Goal: Task Accomplishment & Management: Complete application form

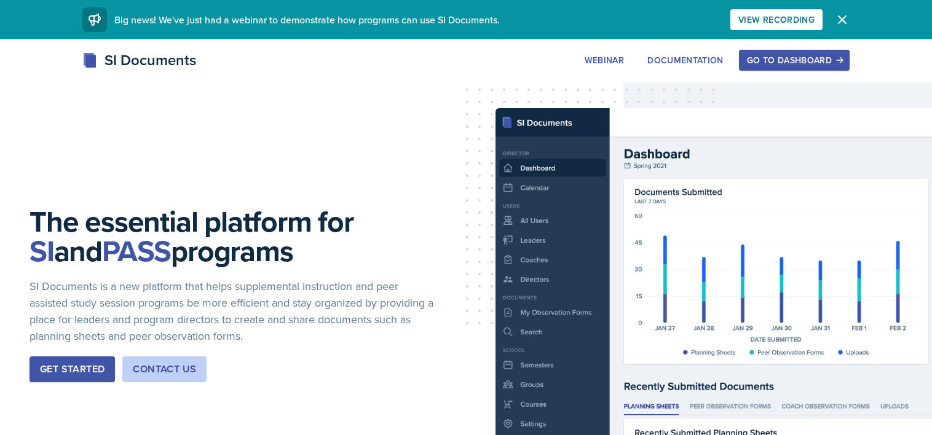
click at [750, 61] on div "Go to Dashboard" at bounding box center [794, 60] width 95 height 10
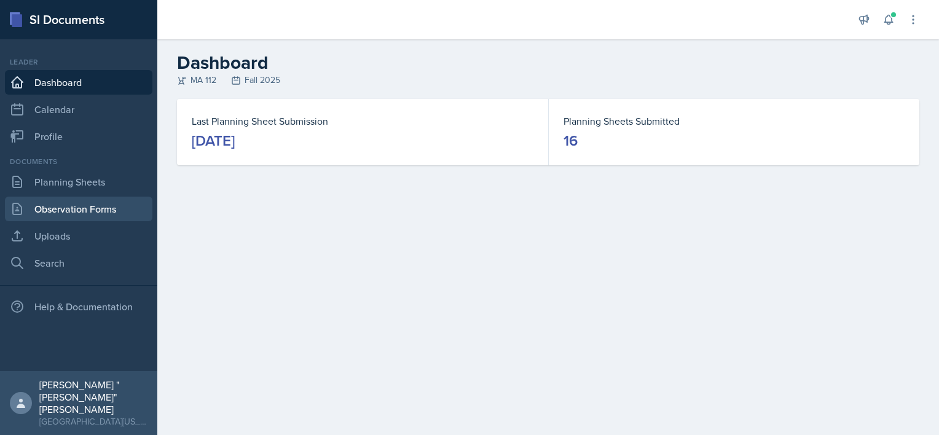
click at [70, 201] on link "Observation Forms" at bounding box center [78, 209] width 147 height 25
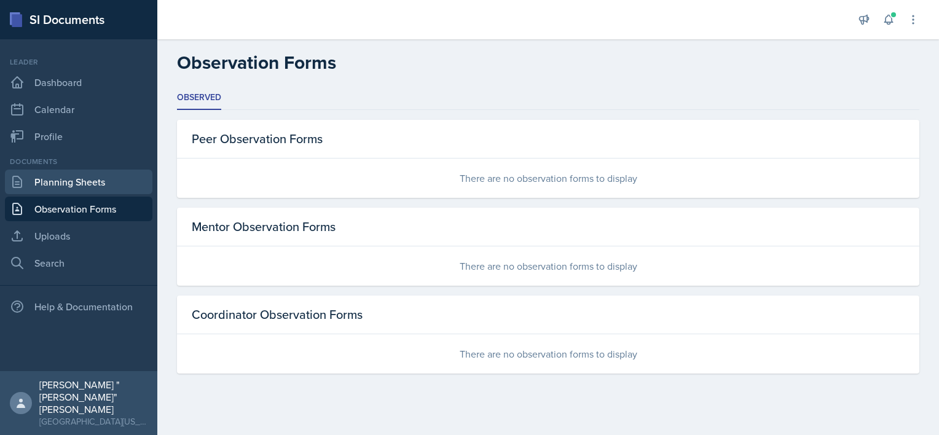
click at [80, 189] on link "Planning Sheets" at bounding box center [78, 182] width 147 height 25
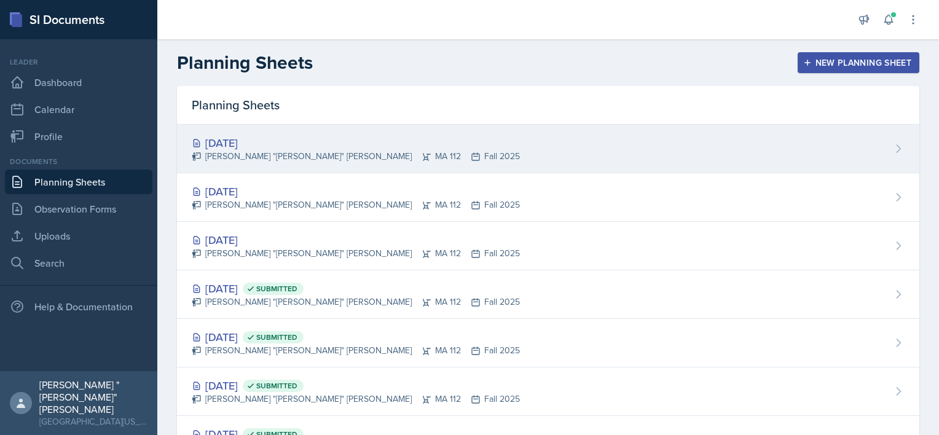
click at [266, 163] on div "[DATE] [PERSON_NAME] "[PERSON_NAME]" [PERSON_NAME] MA 112 Fall 2025" at bounding box center [548, 149] width 742 height 49
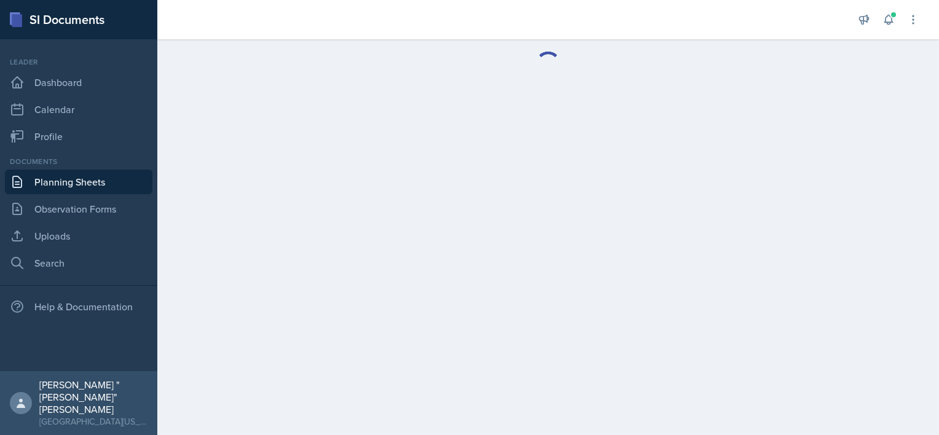
click at [266, 163] on main at bounding box center [548, 237] width 782 height 396
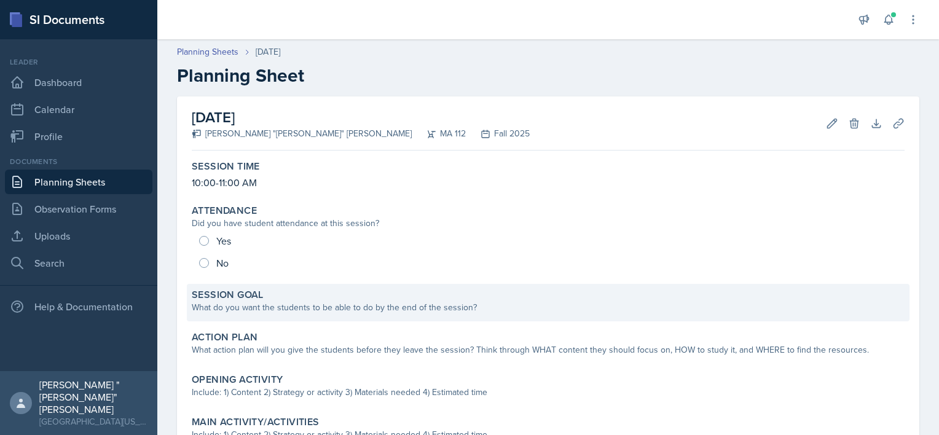
click at [321, 294] on div "Session Goal" at bounding box center [548, 295] width 713 height 12
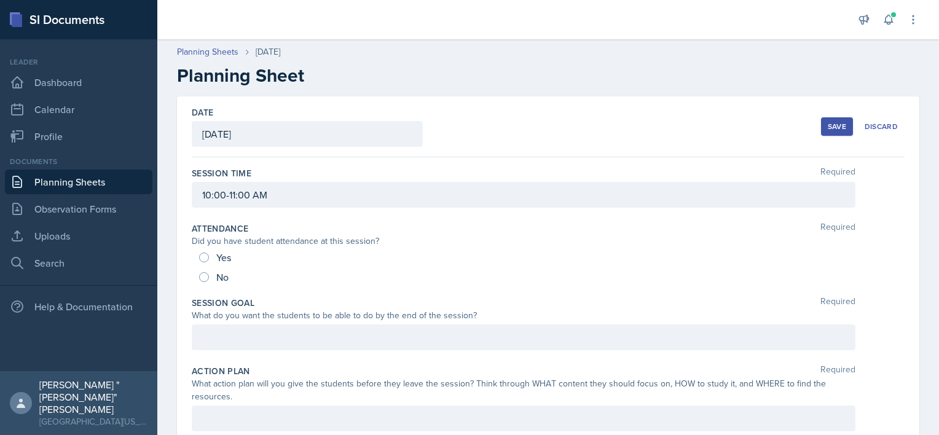
click at [811, 125] on div "Date [DATE] [DATE] 31 1 2 3 4 5 6 7 8 9 10 11 12 13 14 15 16 17 18 19 20 21 22 …" at bounding box center [548, 126] width 713 height 61
click at [821, 125] on button "Save" at bounding box center [837, 126] width 32 height 18
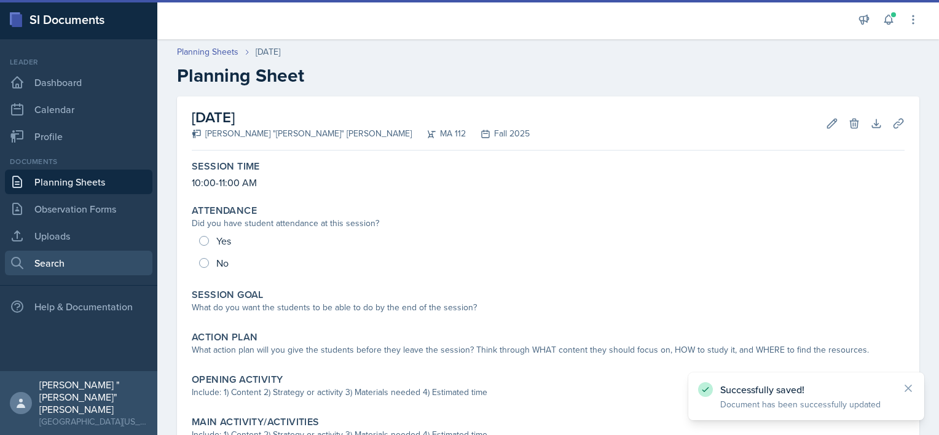
click at [61, 254] on link "Search" at bounding box center [78, 263] width 147 height 25
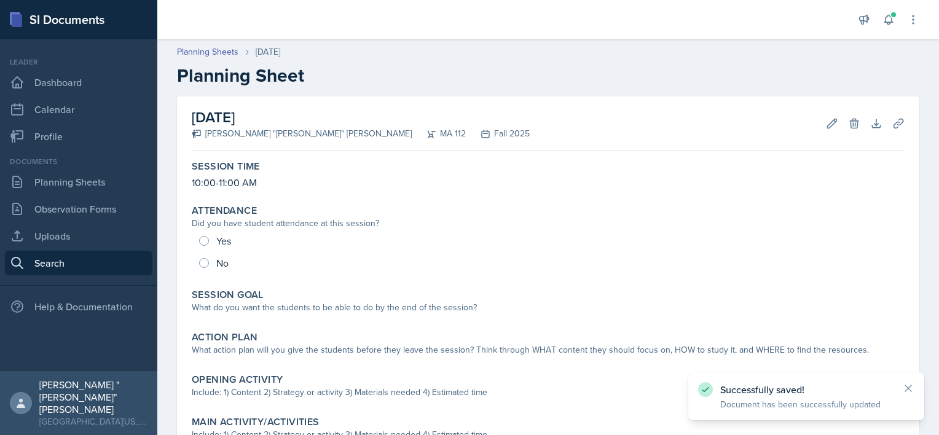
select select "all"
select select "1"
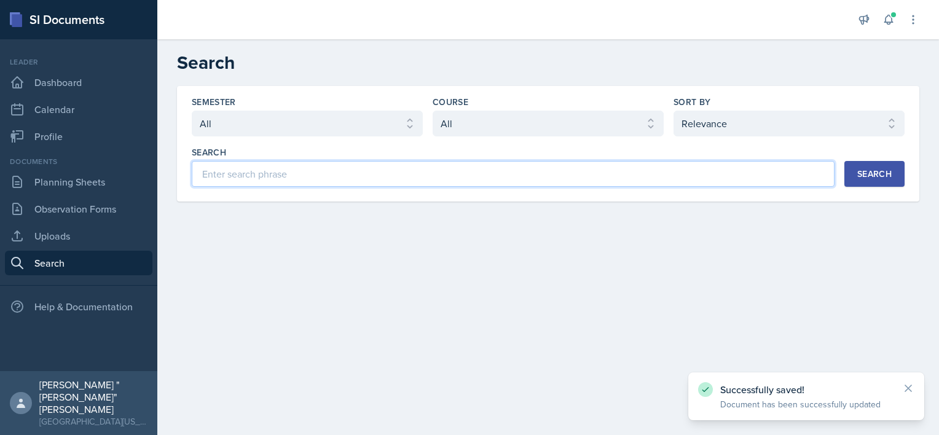
click at [339, 172] on input at bounding box center [513, 174] width 643 height 26
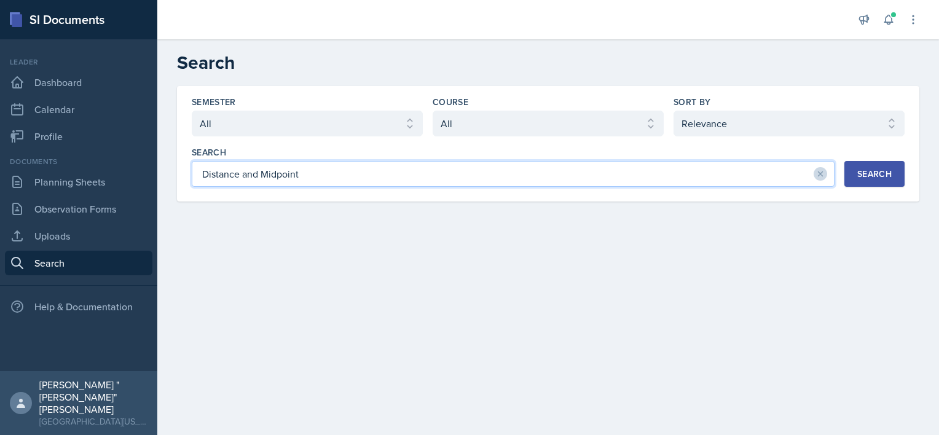
type input "Distance and Midpoint"
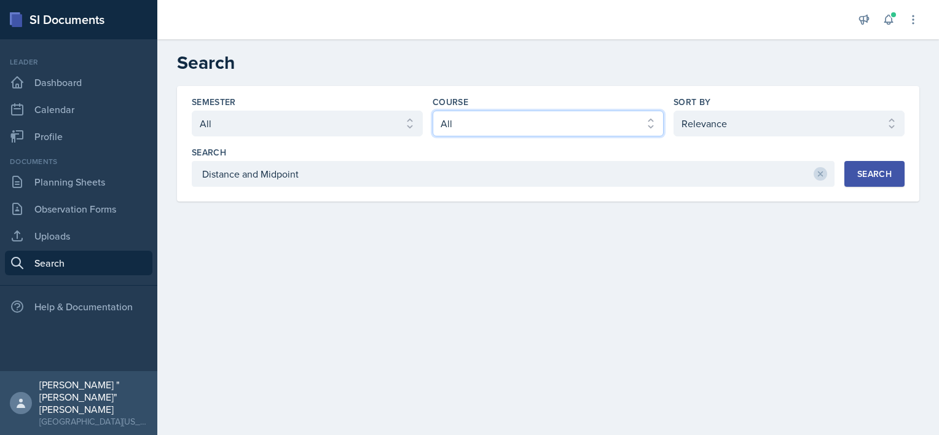
click at [504, 119] on select "Select course All ACC 211 ACC 212 ACC 307 BYS 119 BYS 215 BYS 300 CH 101 CH 121…" at bounding box center [548, 124] width 231 height 26
select select "9b8fb5b2-7103-4019-a785-b6c4379b6829"
click at [433, 111] on select "Select course All ACC 211 ACC 212 ACC 307 BYS 119 BYS 215 BYS 300 CH 101 CH 121…" at bounding box center [548, 124] width 231 height 26
click at [847, 173] on button "Search" at bounding box center [874, 174] width 60 height 26
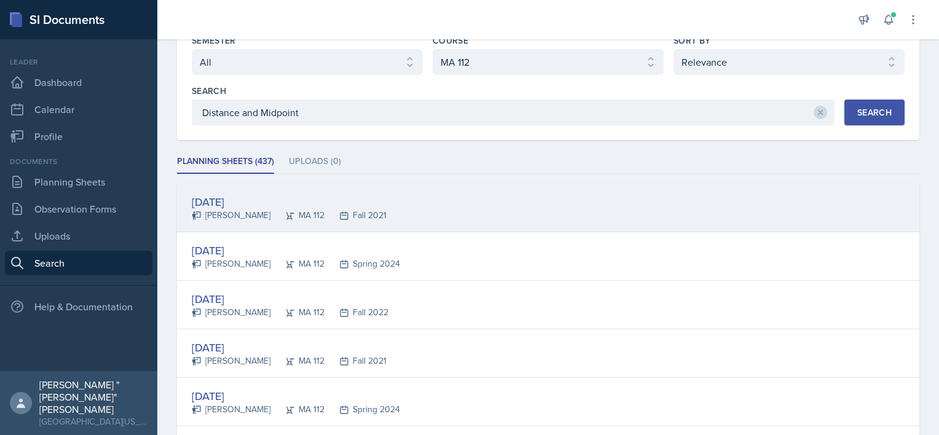
scroll to position [79, 0]
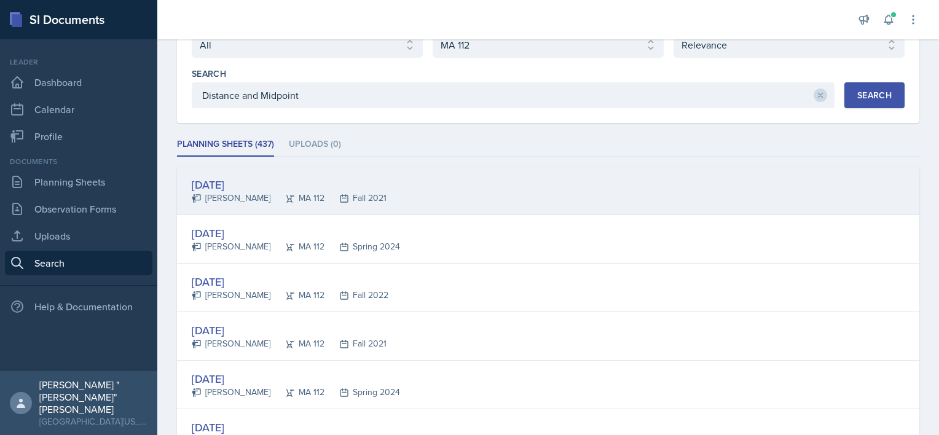
click at [260, 184] on div "[DATE]" at bounding box center [289, 184] width 195 height 17
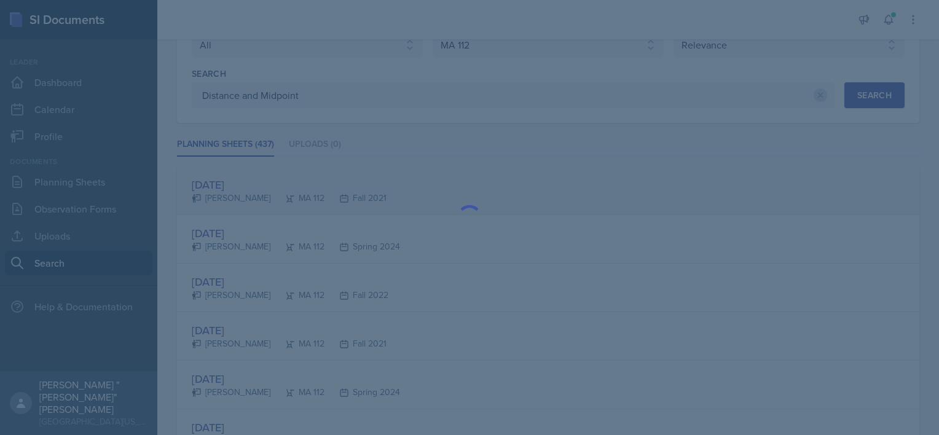
click at [260, 184] on div at bounding box center [469, 217] width 939 height 435
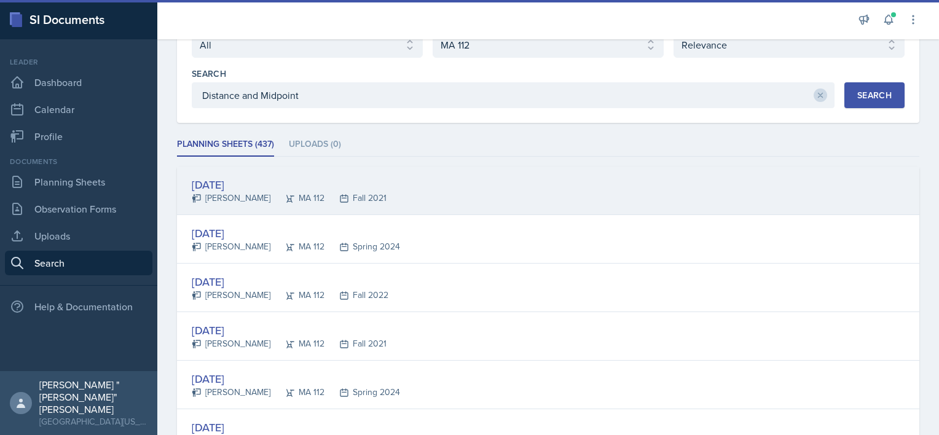
click at [260, 184] on div "[DATE]" at bounding box center [289, 184] width 195 height 17
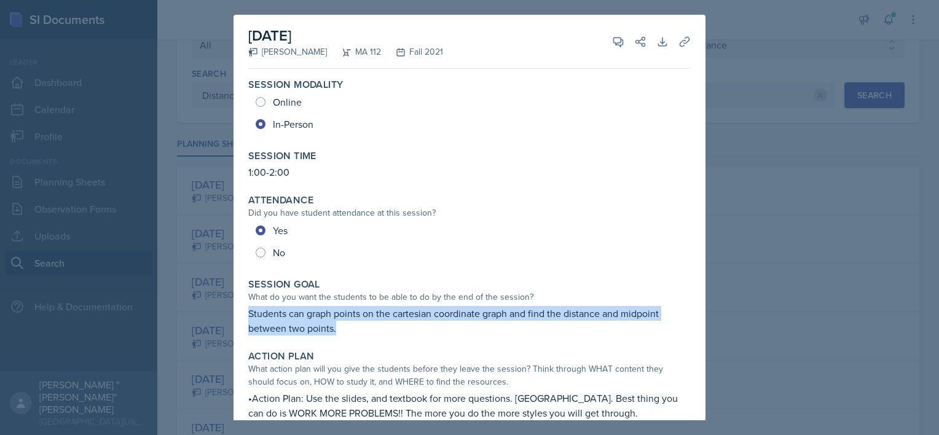
drag, startPoint x: 349, startPoint y: 335, endPoint x: 248, endPoint y: 312, distance: 103.3
click at [248, 312] on p "Students can graph points on the cartesian coordinate graph and find the distan…" at bounding box center [469, 320] width 442 height 29
copy p "Students can graph points on the cartesian coordinate graph and find the distan…"
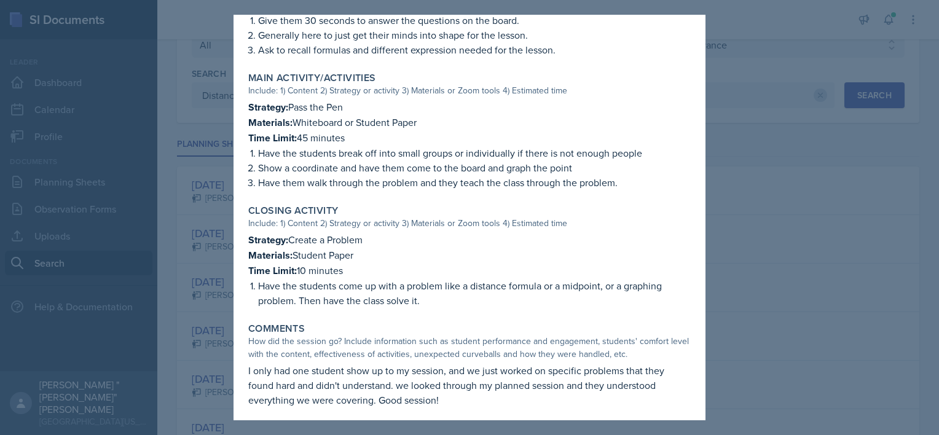
scroll to position [526, 0]
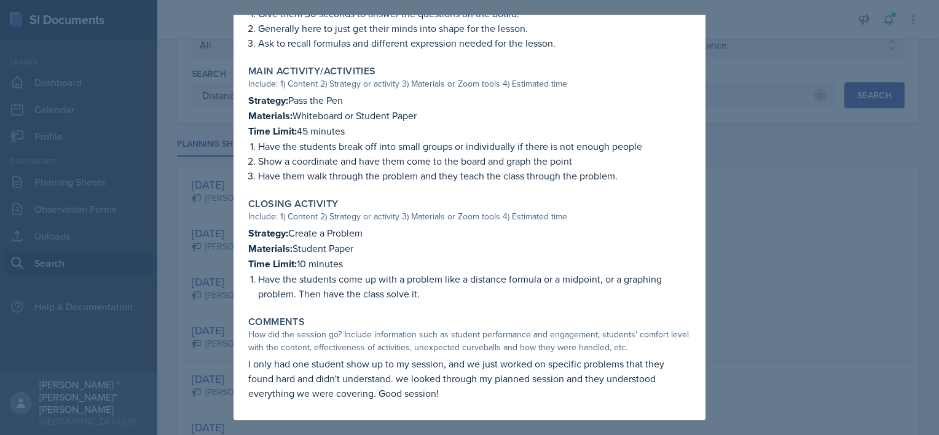
click at [168, 280] on div at bounding box center [469, 217] width 939 height 435
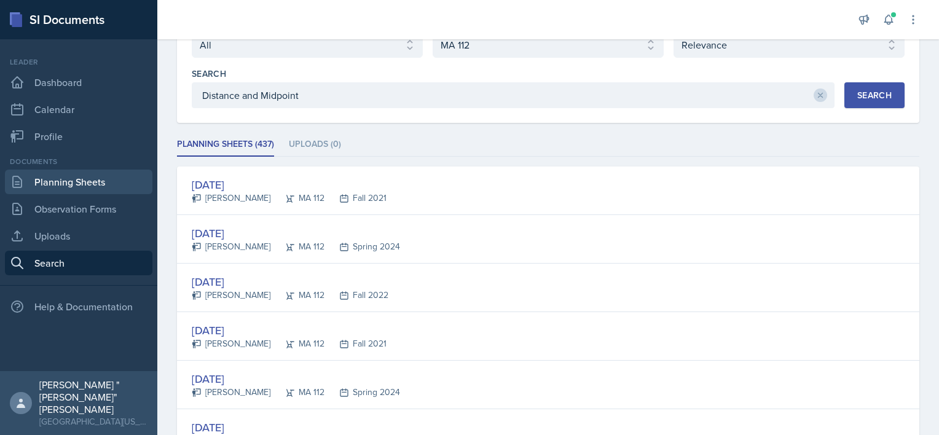
click at [49, 186] on link "Planning Sheets" at bounding box center [78, 182] width 147 height 25
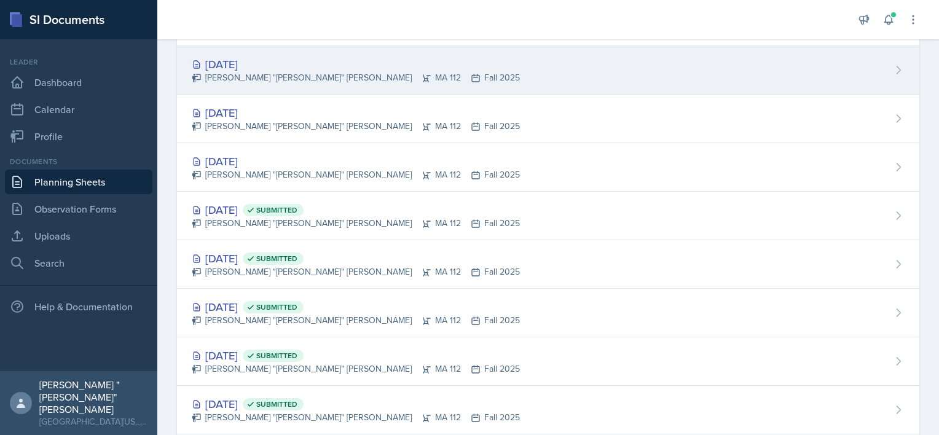
click at [423, 77] on icon at bounding box center [427, 77] width 8 height 7
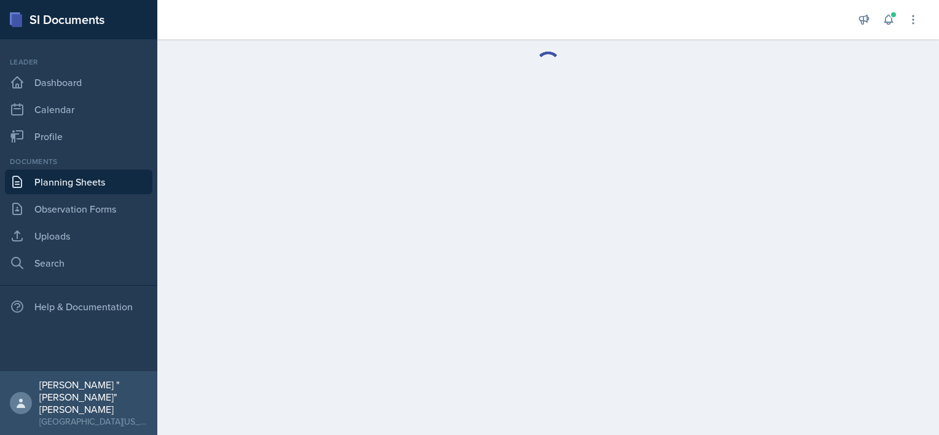
click at [303, 77] on div at bounding box center [548, 63] width 782 height 49
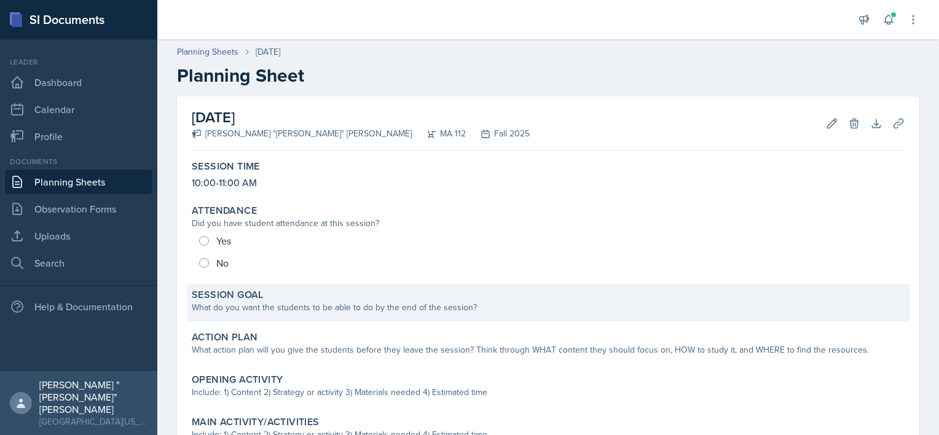
click at [354, 294] on div "Session Goal" at bounding box center [548, 295] width 713 height 12
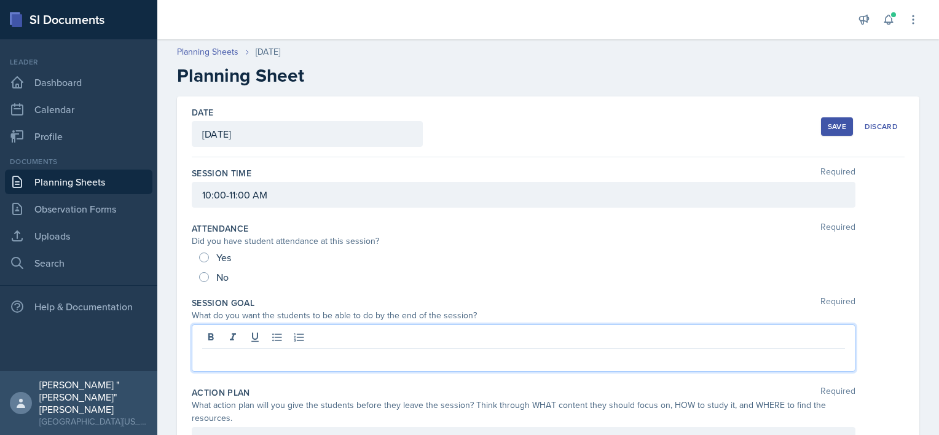
click at [289, 333] on div at bounding box center [524, 347] width 664 height 47
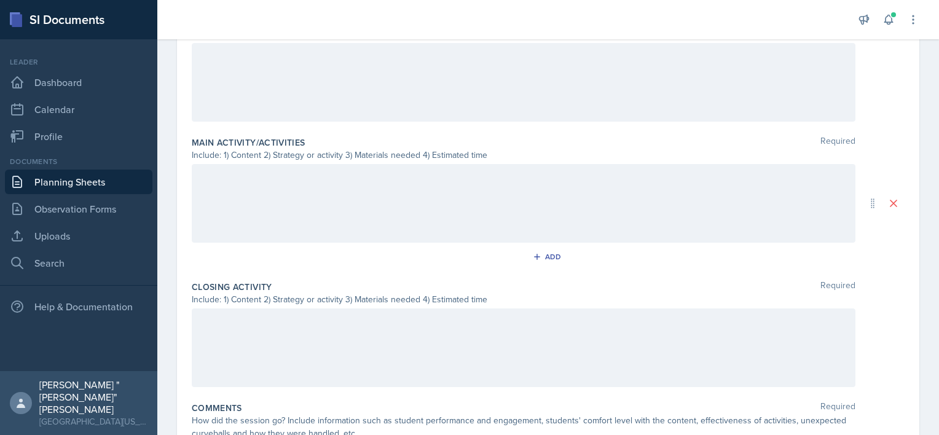
click at [265, 311] on div at bounding box center [524, 347] width 664 height 79
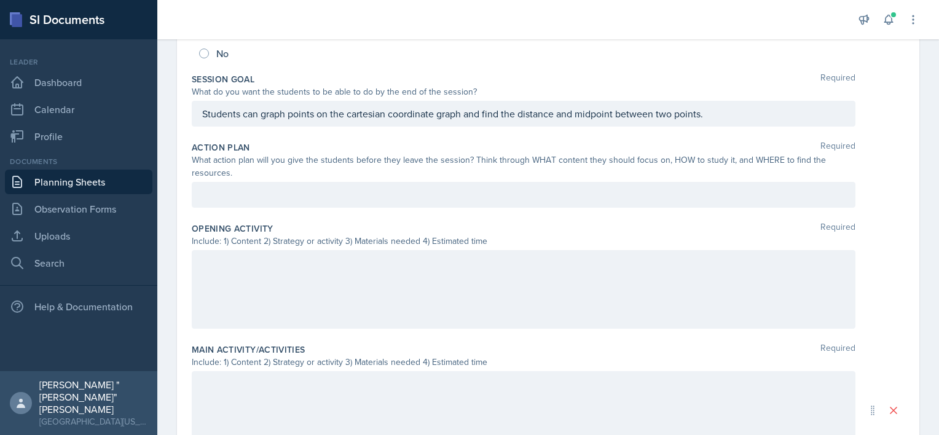
scroll to position [223, 0]
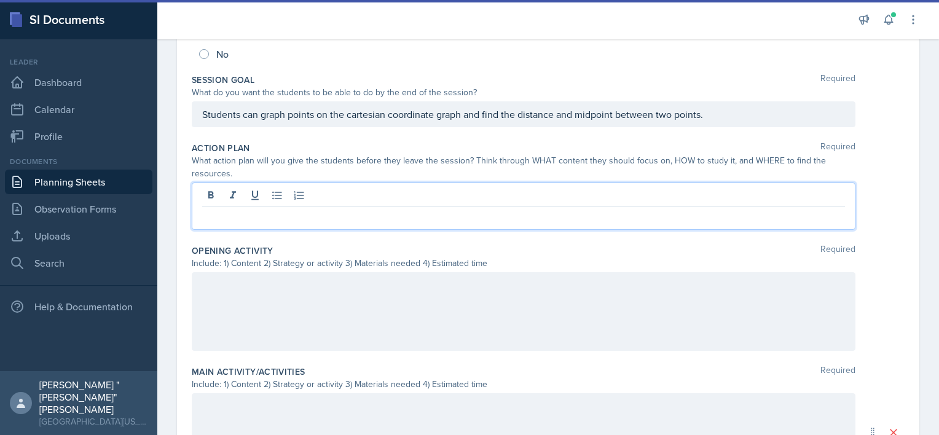
click at [324, 198] on div at bounding box center [524, 206] width 664 height 47
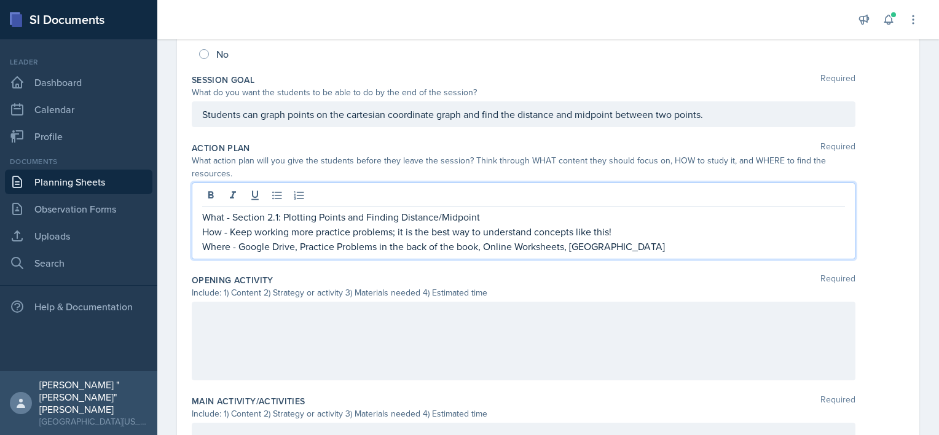
click at [278, 321] on div at bounding box center [524, 341] width 664 height 79
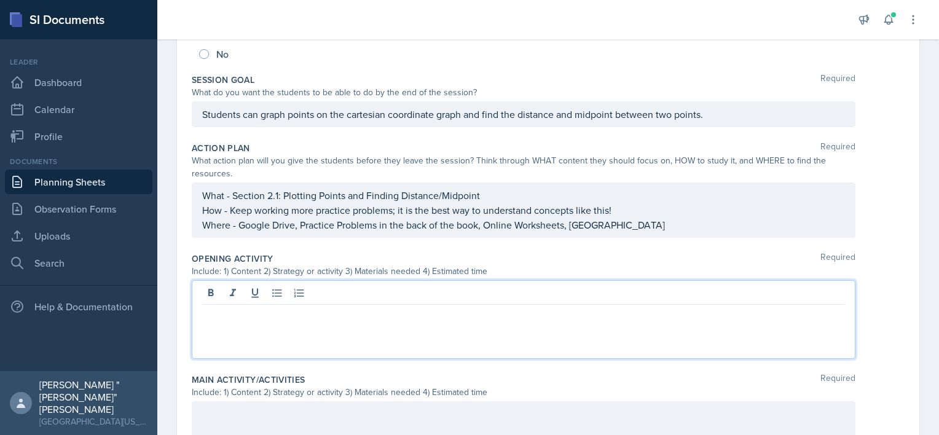
scroll to position [244, 0]
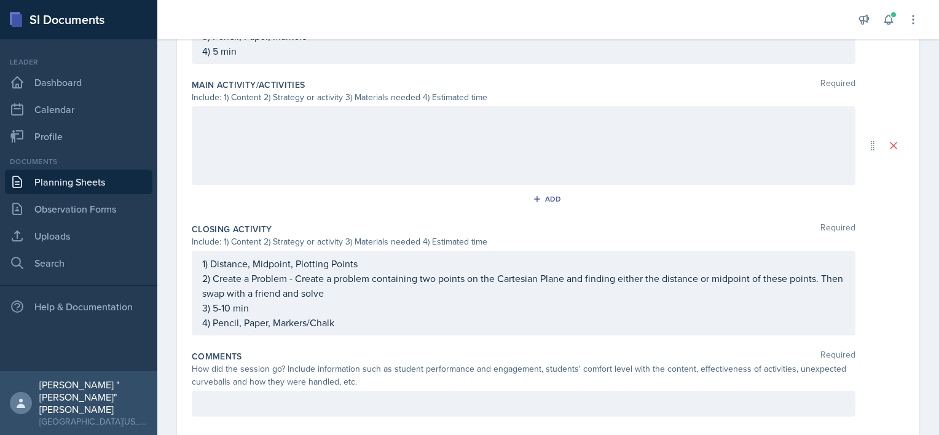
click at [315, 185] on div "Main Activity/Activities Required Include: 1) Content 2) Strategy or activity 3…" at bounding box center [548, 146] width 713 height 144
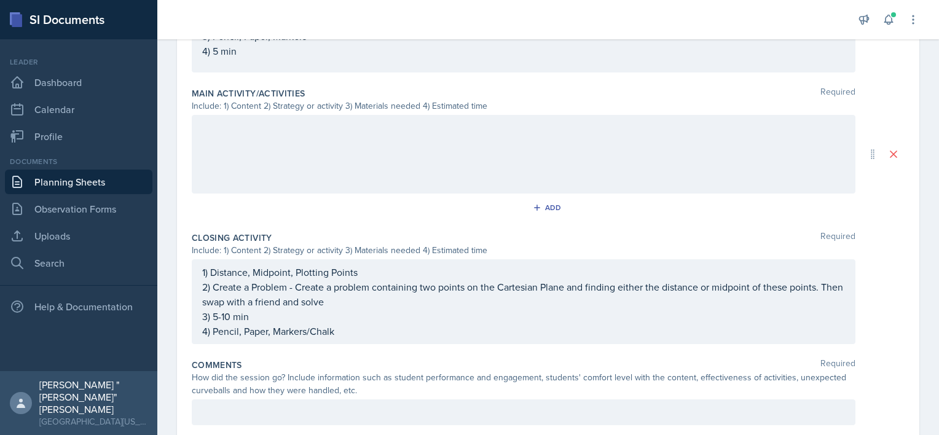
click at [313, 154] on div at bounding box center [524, 154] width 664 height 79
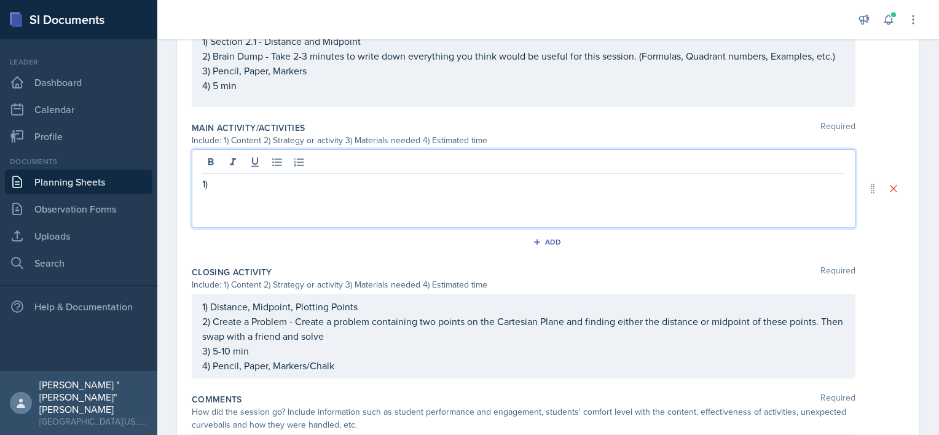
scroll to position [468, 0]
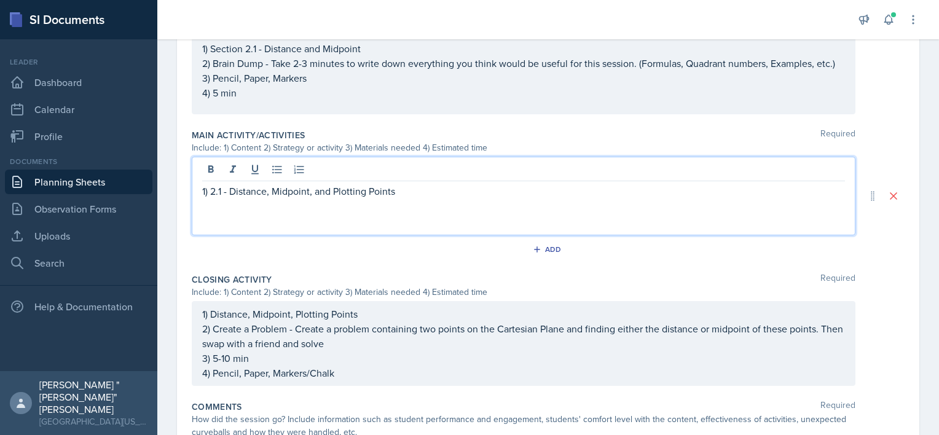
click at [430, 184] on p "1) 2.1 - Distance, Midpoint, and Plotting Points" at bounding box center [523, 191] width 643 height 15
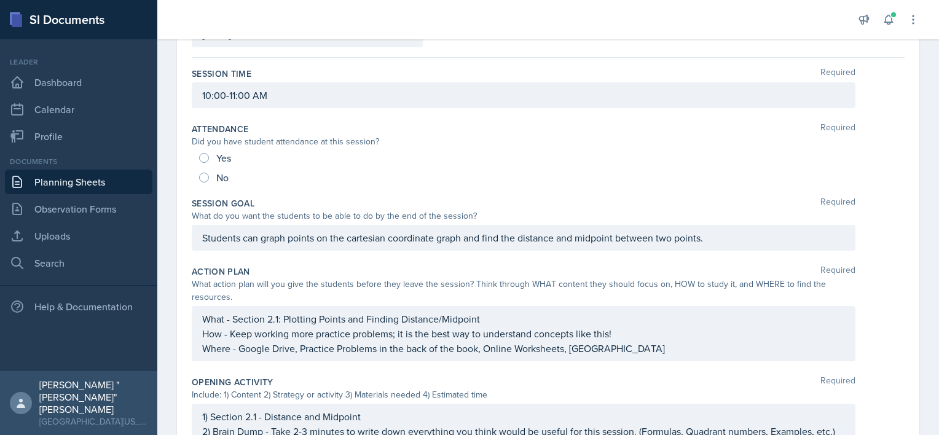
scroll to position [99, 0]
